Goal: Browse casually

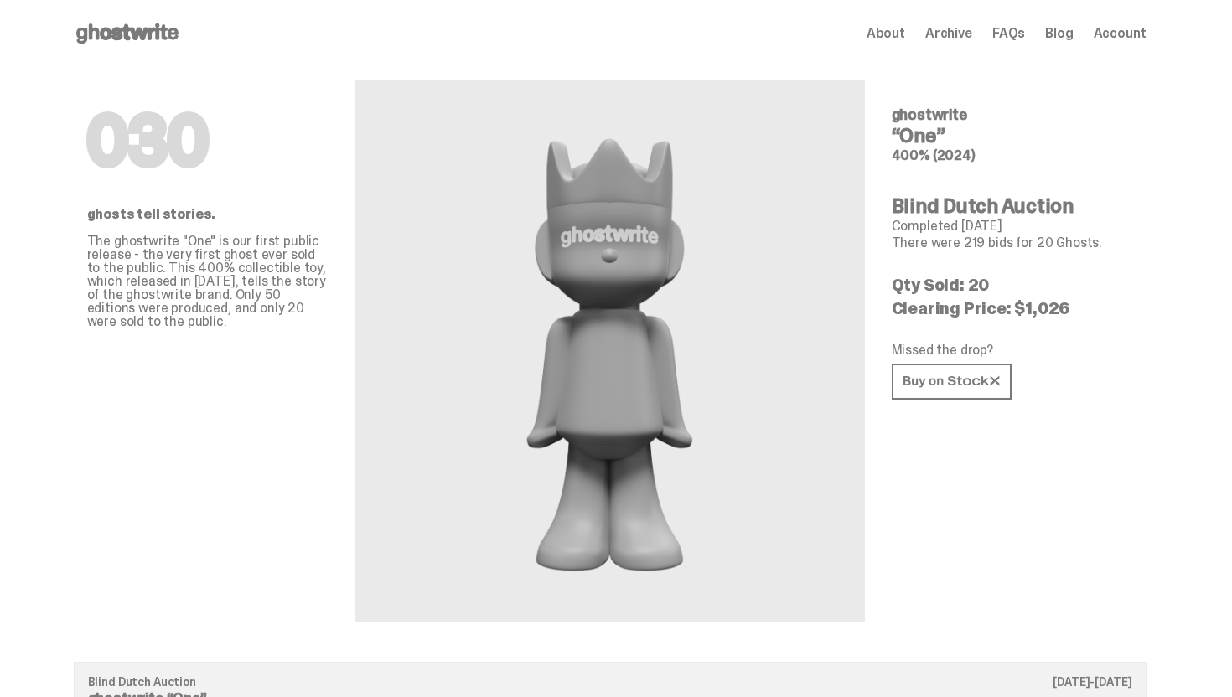
click at [127, 29] on use at bounding box center [127, 33] width 102 height 20
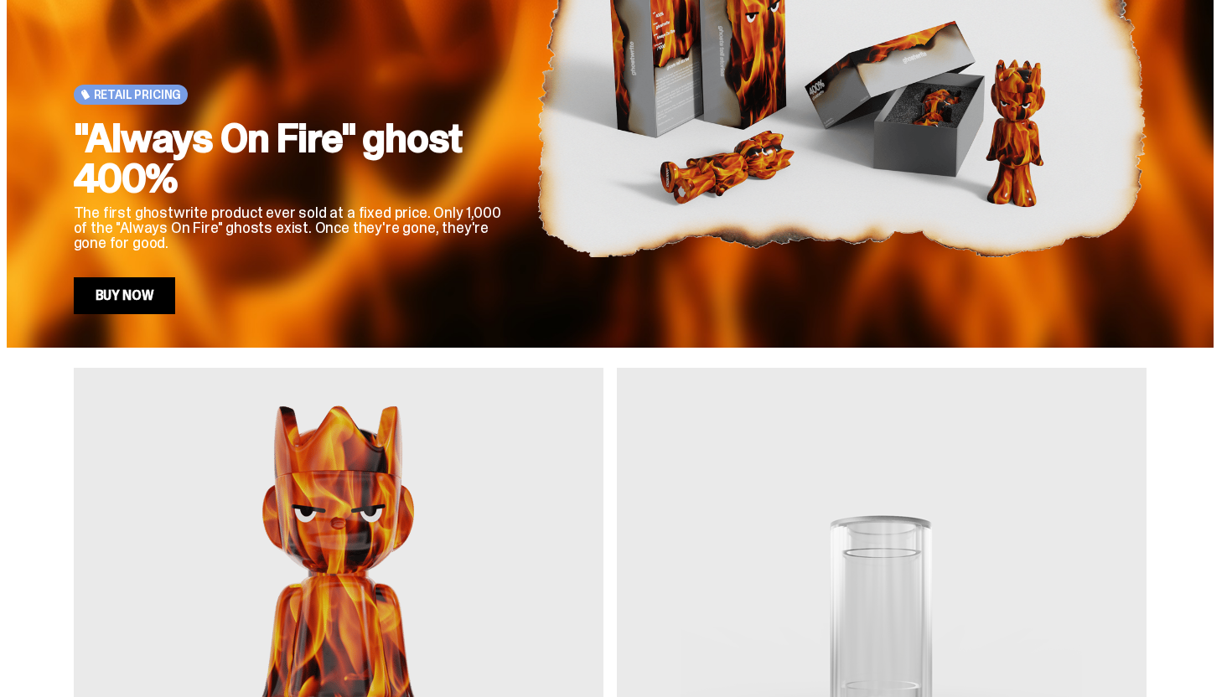
scroll to position [149, 0]
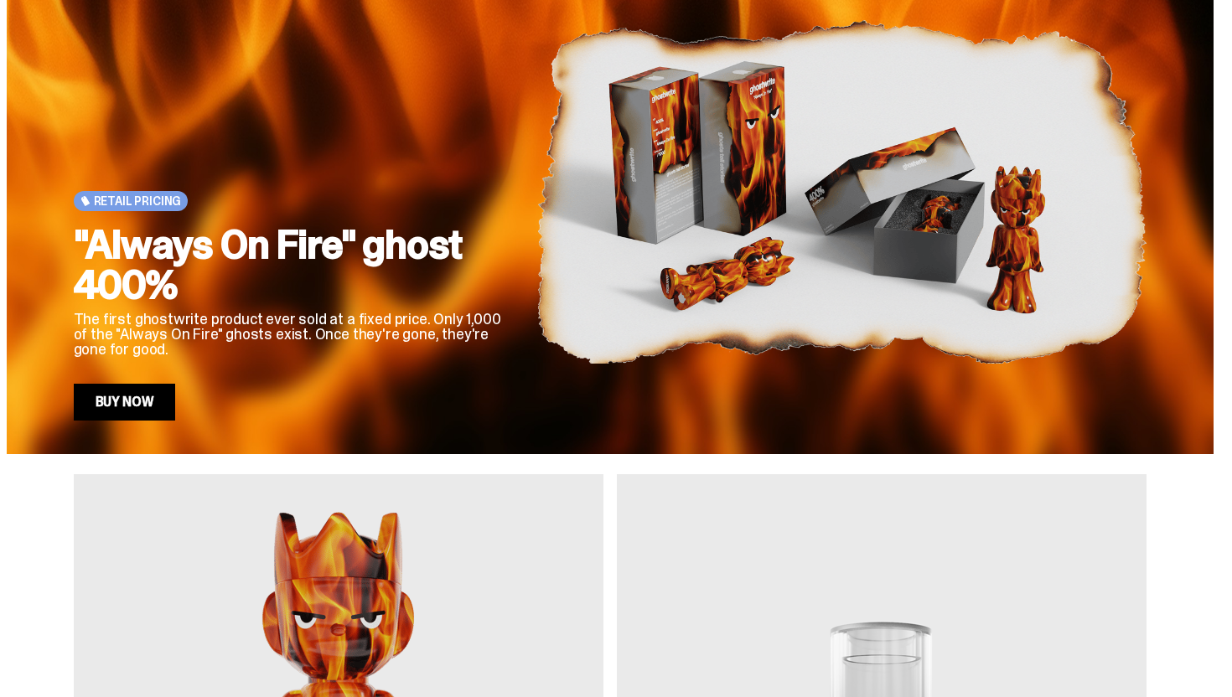
click at [647, 306] on img at bounding box center [841, 192] width 610 height 458
click at [165, 399] on link "Buy Now" at bounding box center [125, 402] width 102 height 37
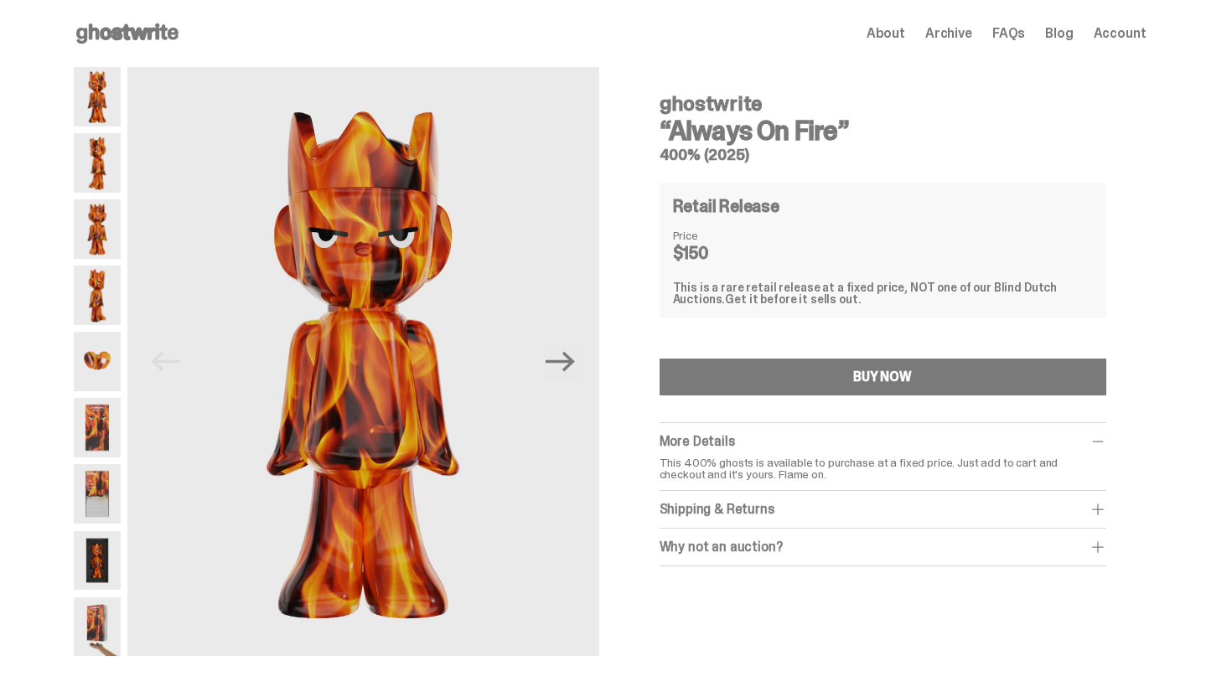
click at [108, 370] on img at bounding box center [97, 362] width 47 height 60
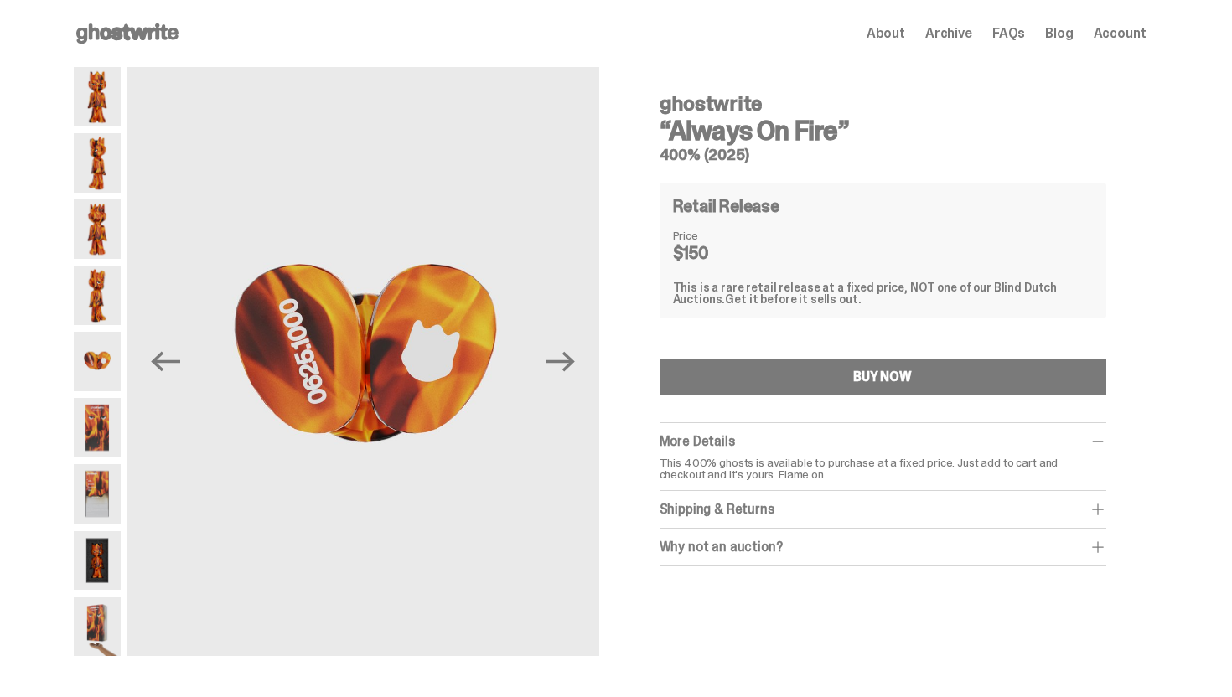
click at [106, 451] on img at bounding box center [97, 428] width 47 height 60
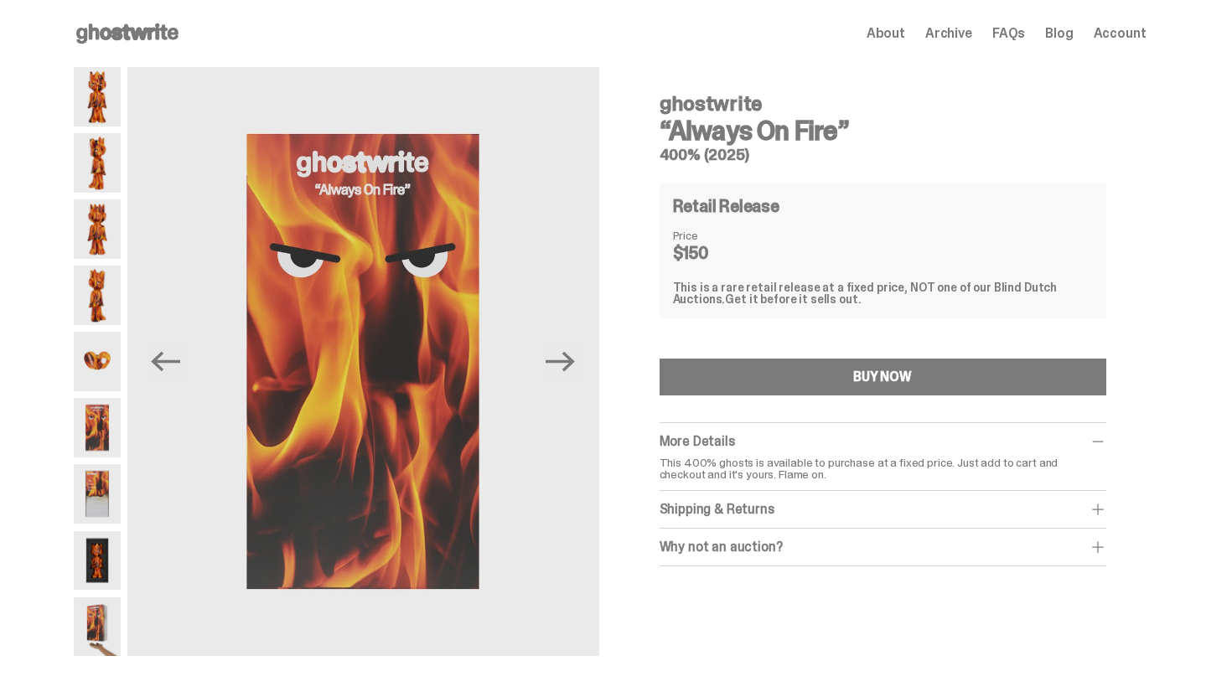
click at [113, 497] on img at bounding box center [97, 494] width 47 height 60
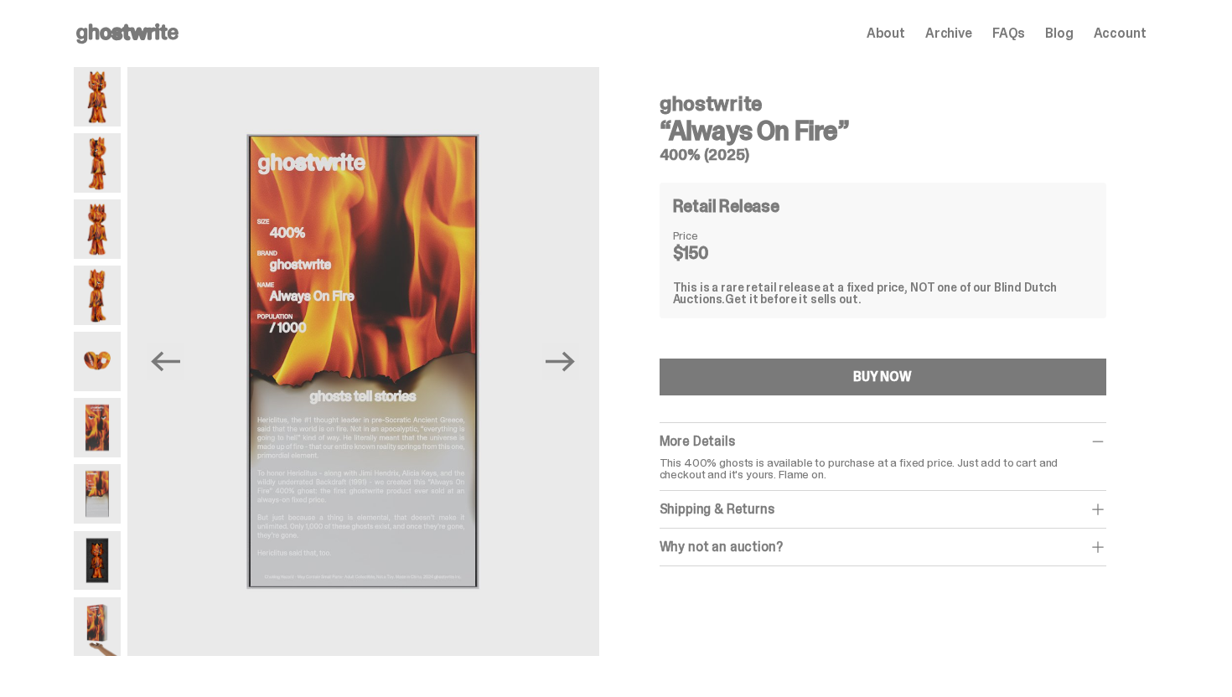
click at [111, 81] on img at bounding box center [97, 97] width 47 height 60
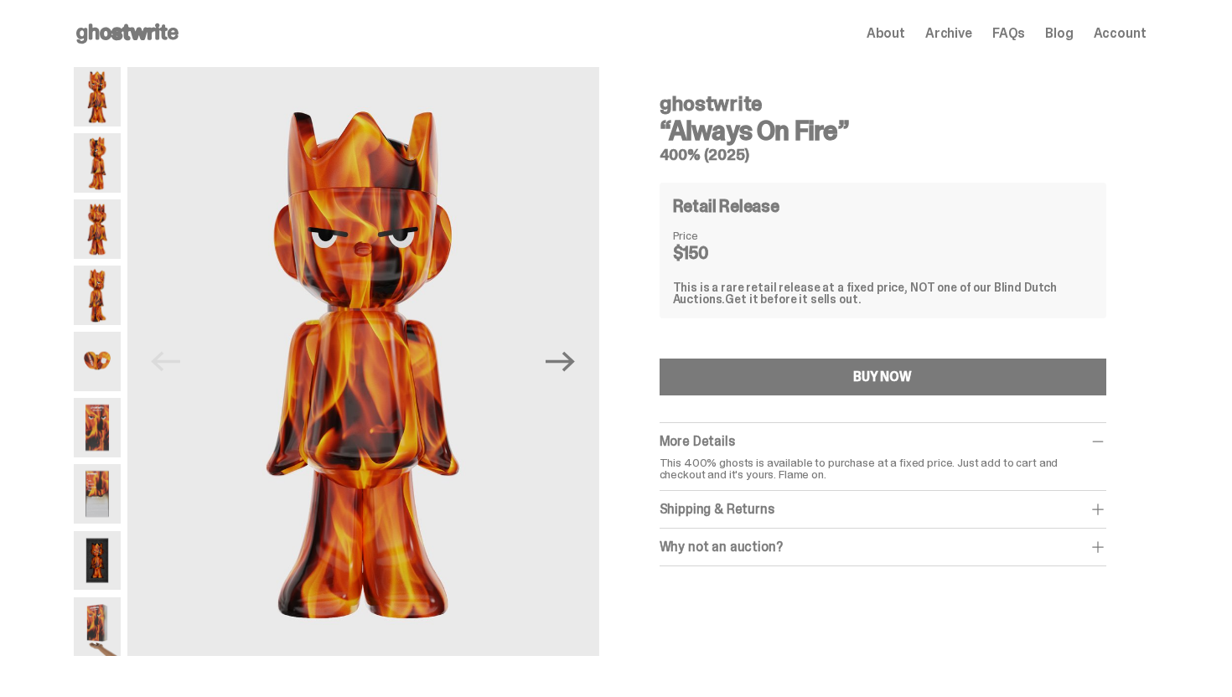
click at [132, 39] on use at bounding box center [127, 33] width 102 height 20
